Goal: Check status: Check status

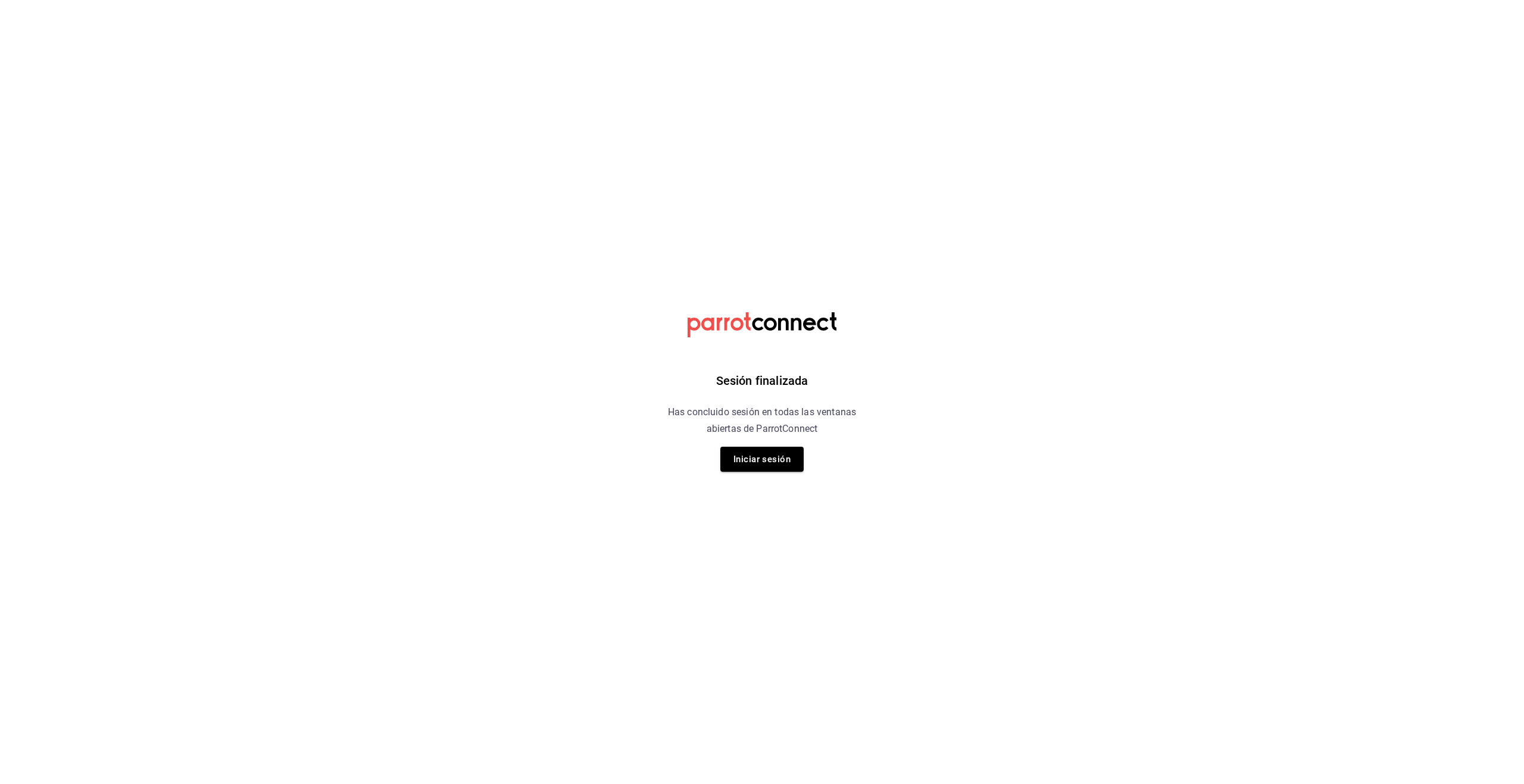
click at [761, 465] on button "Iniciar sesión" at bounding box center [762, 459] width 84 height 25
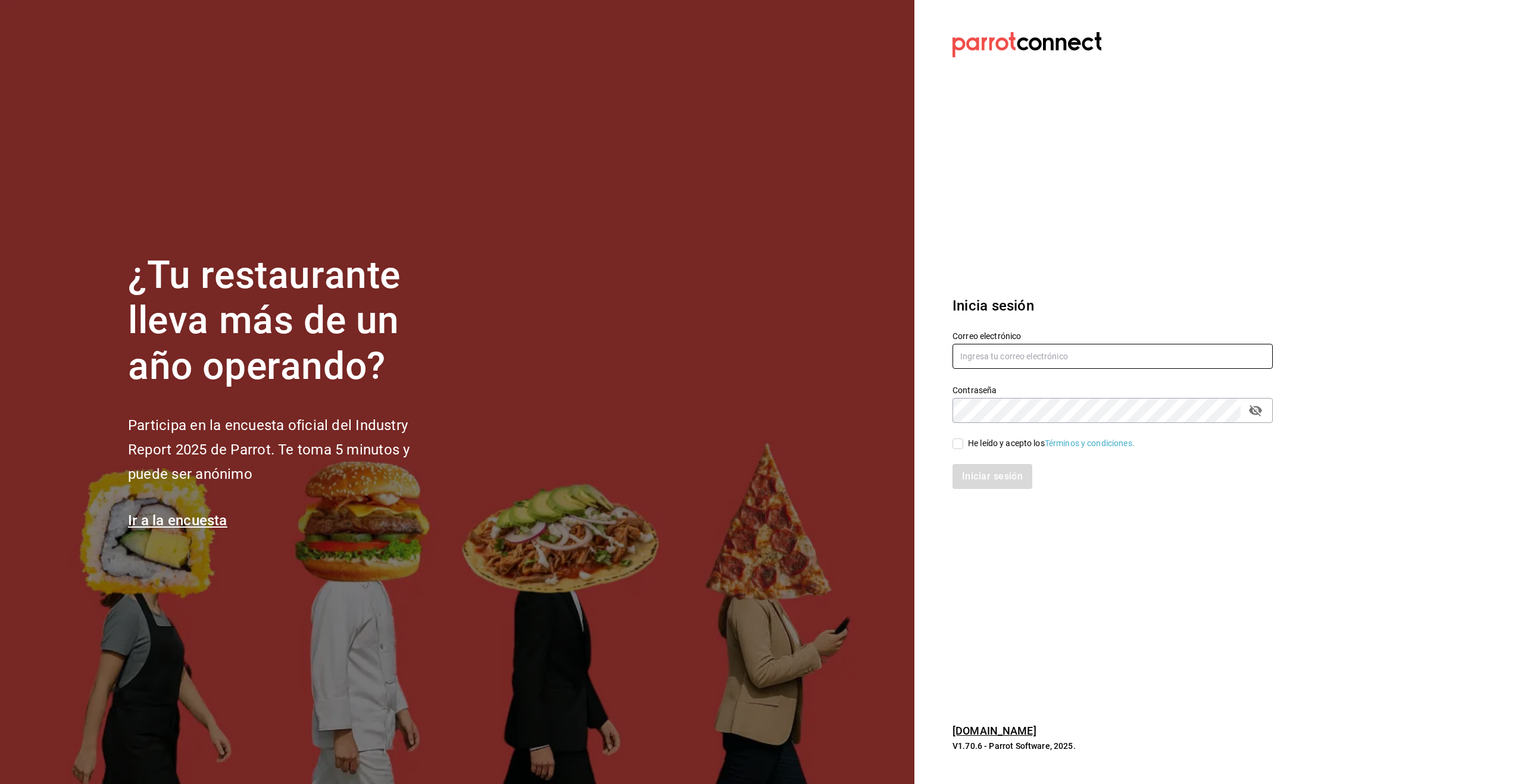
click at [1053, 358] on input "text" at bounding box center [1112, 356] width 320 height 25
type input "alecsq@gmail.com"
click at [958, 444] on input "He leído y acepto los Términos y condiciones." at bounding box center [957, 444] width 11 height 11
checkbox input "true"
click at [978, 468] on button "Iniciar sesión" at bounding box center [992, 476] width 81 height 25
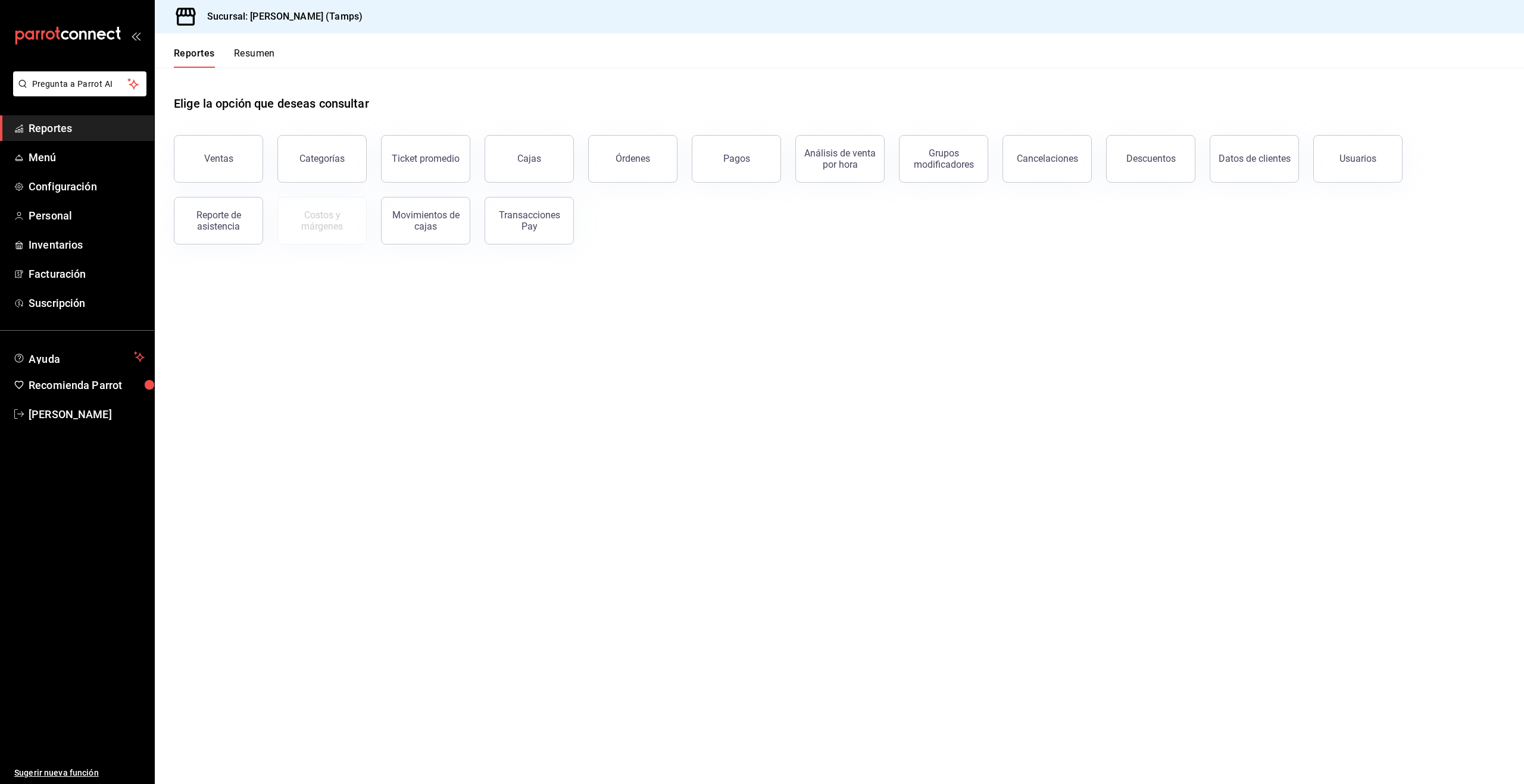
click at [606, 158] on button "Órdenes" at bounding box center [633, 158] width 89 height 47
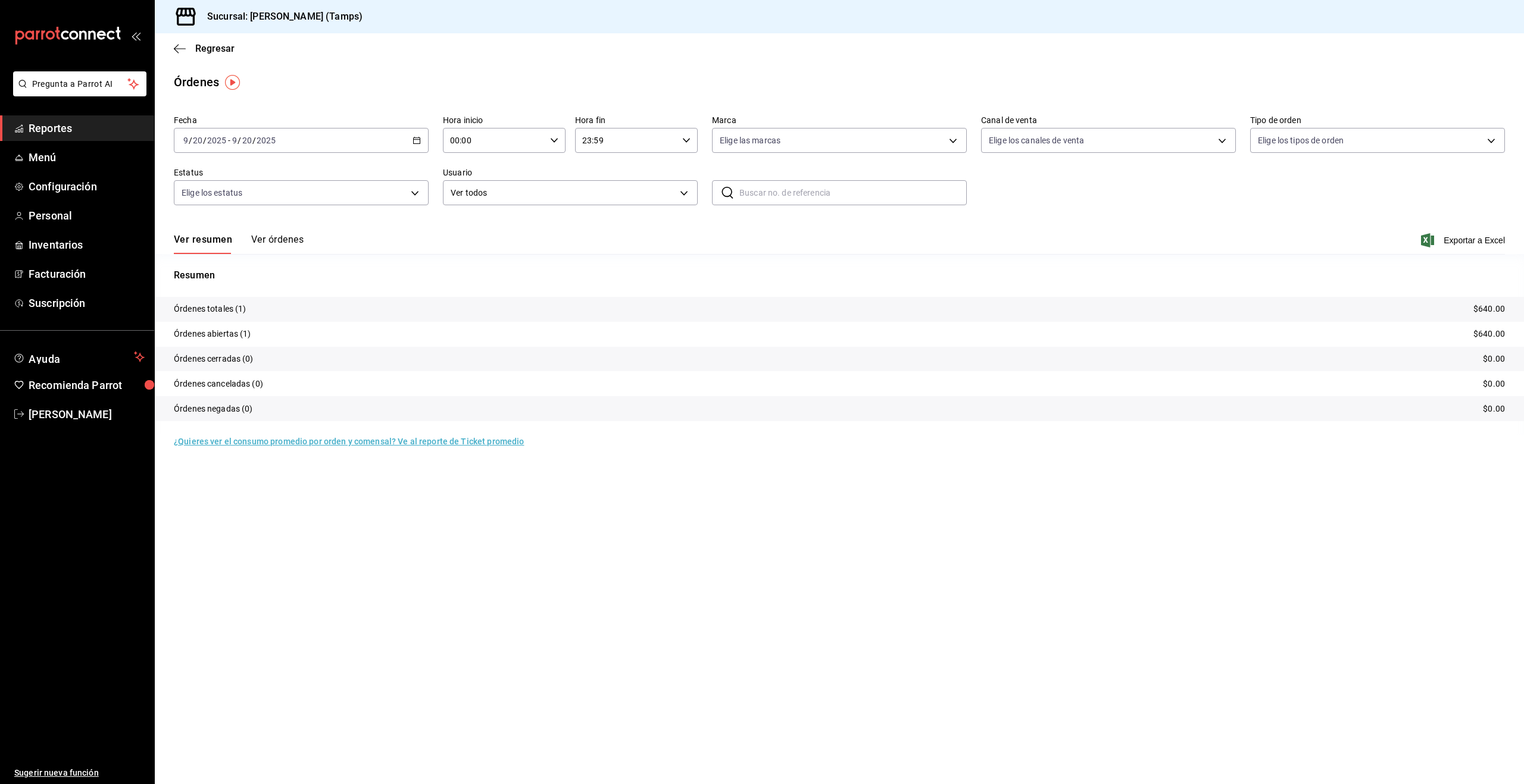
click at [285, 240] on button "Ver órdenes" at bounding box center [277, 244] width 53 height 20
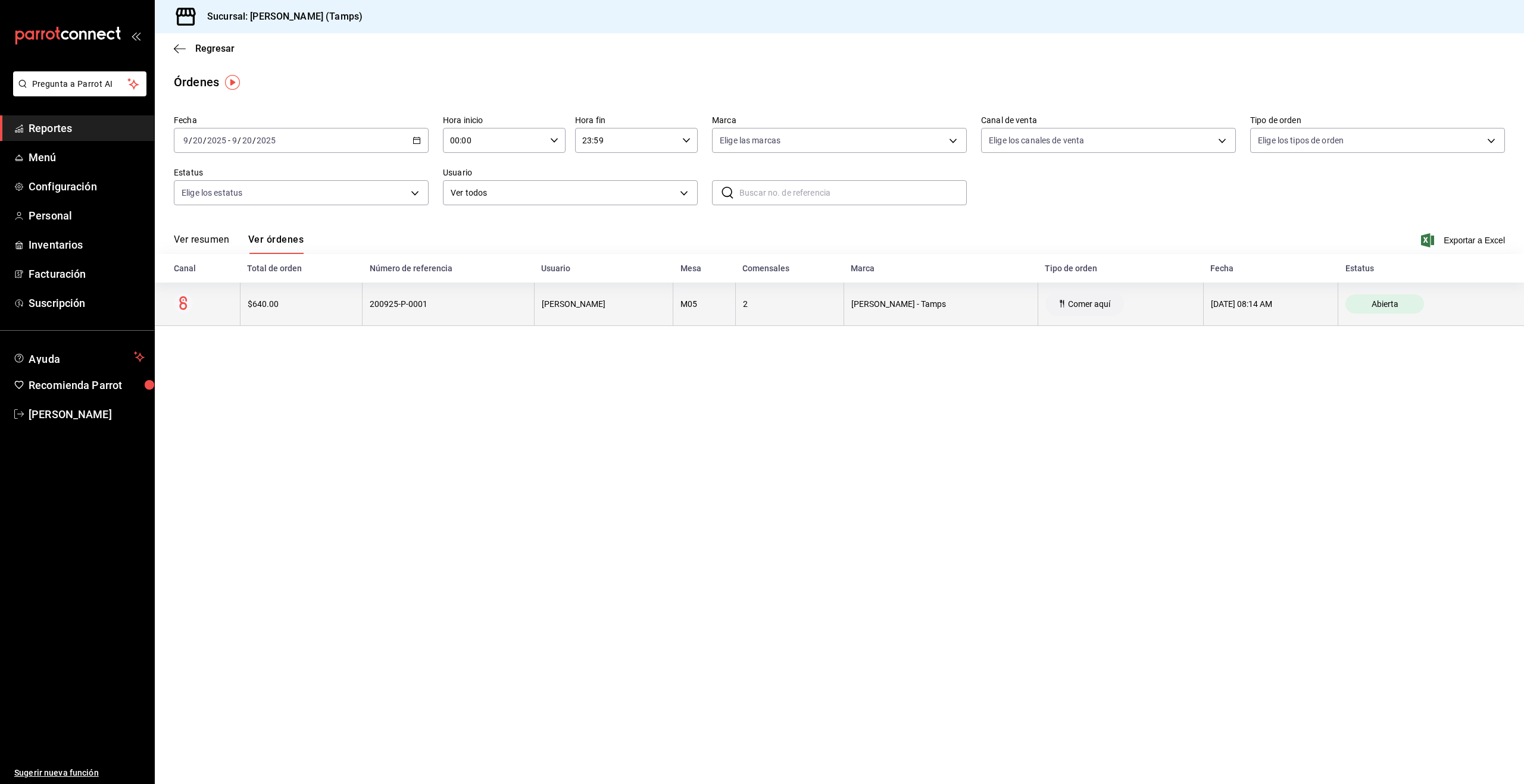
click at [304, 308] on div "$640.00" at bounding box center [301, 304] width 107 height 10
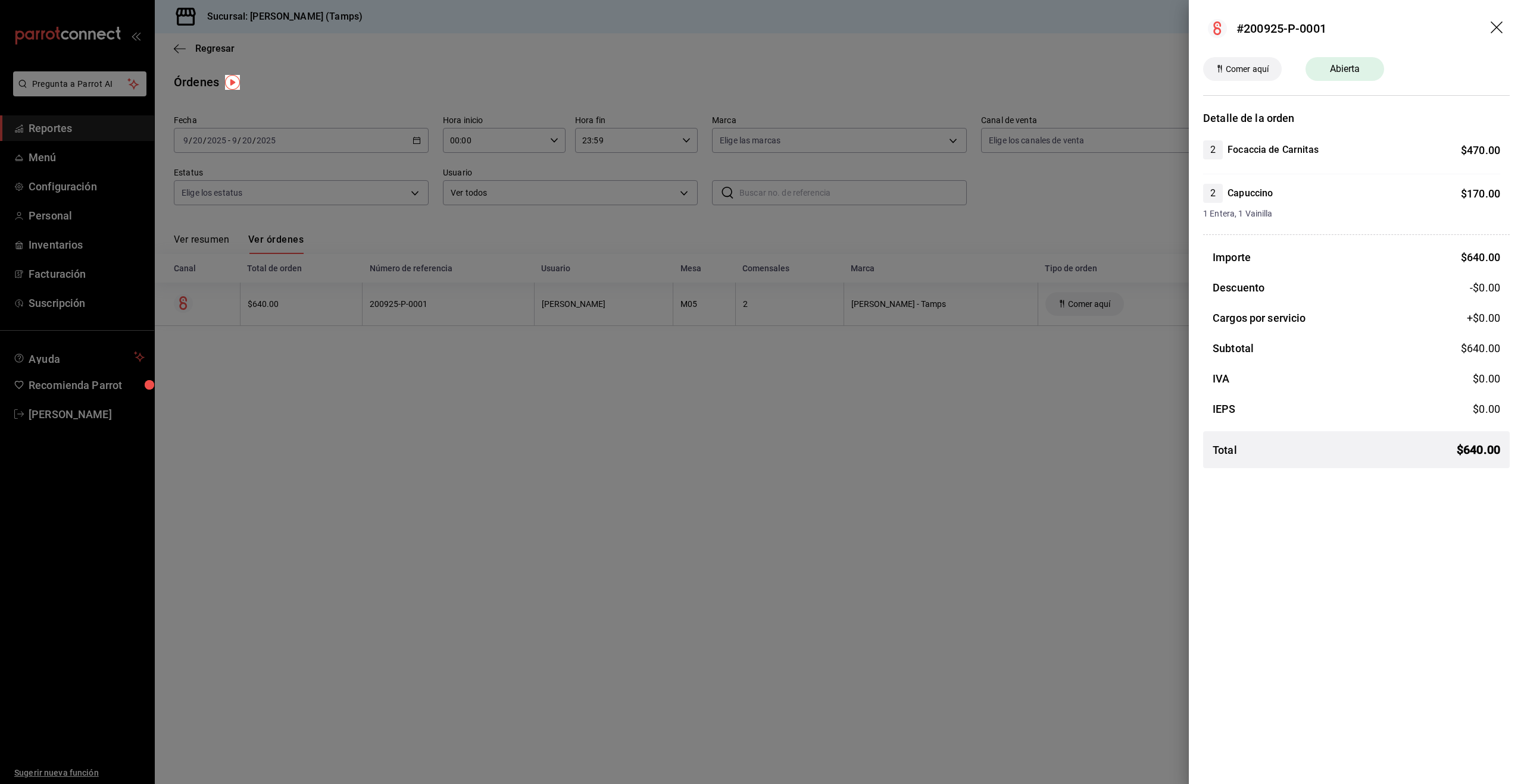
click at [979, 449] on div at bounding box center [762, 392] width 1524 height 784
